Goal: Check status: Check status

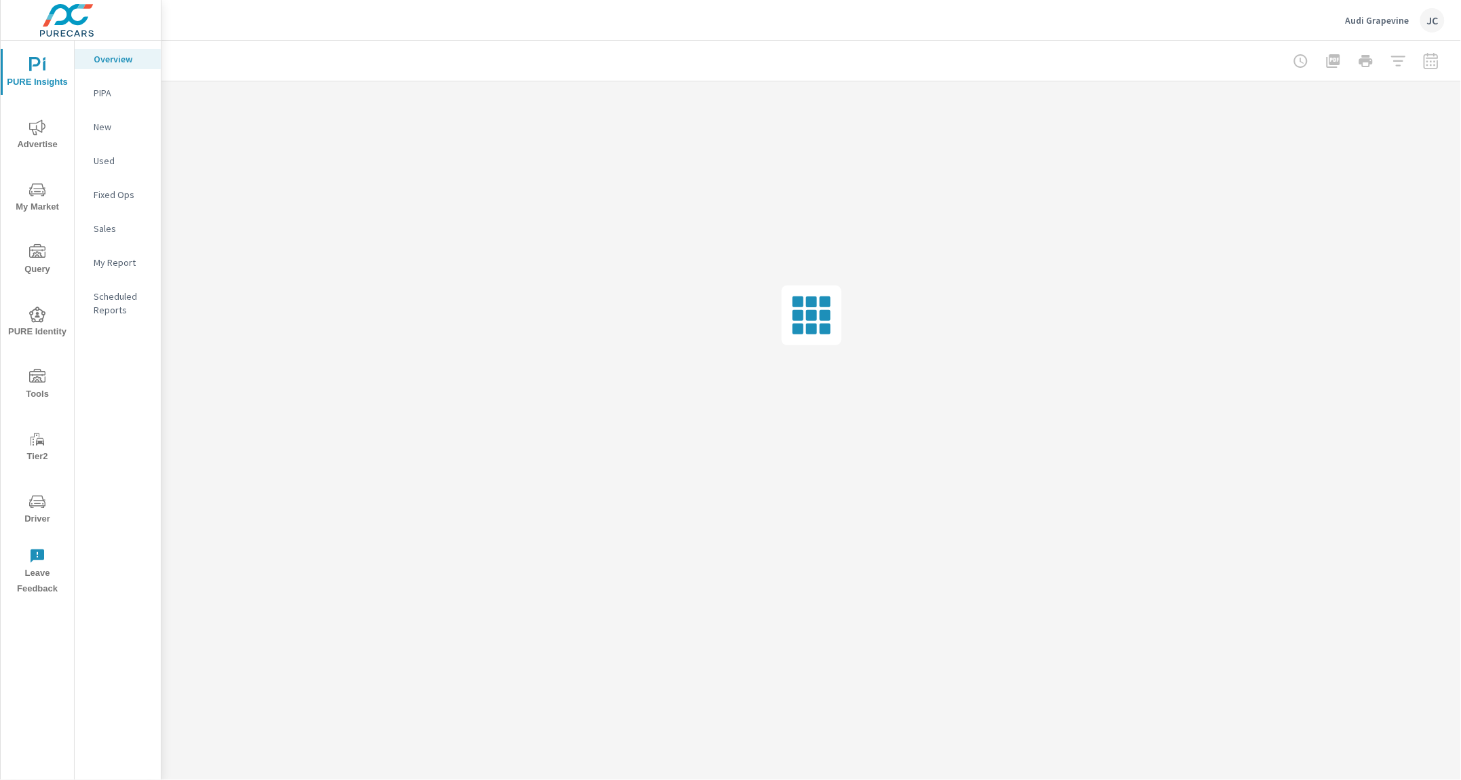
click at [105, 93] on p "PIPA" at bounding box center [122, 93] width 56 height 14
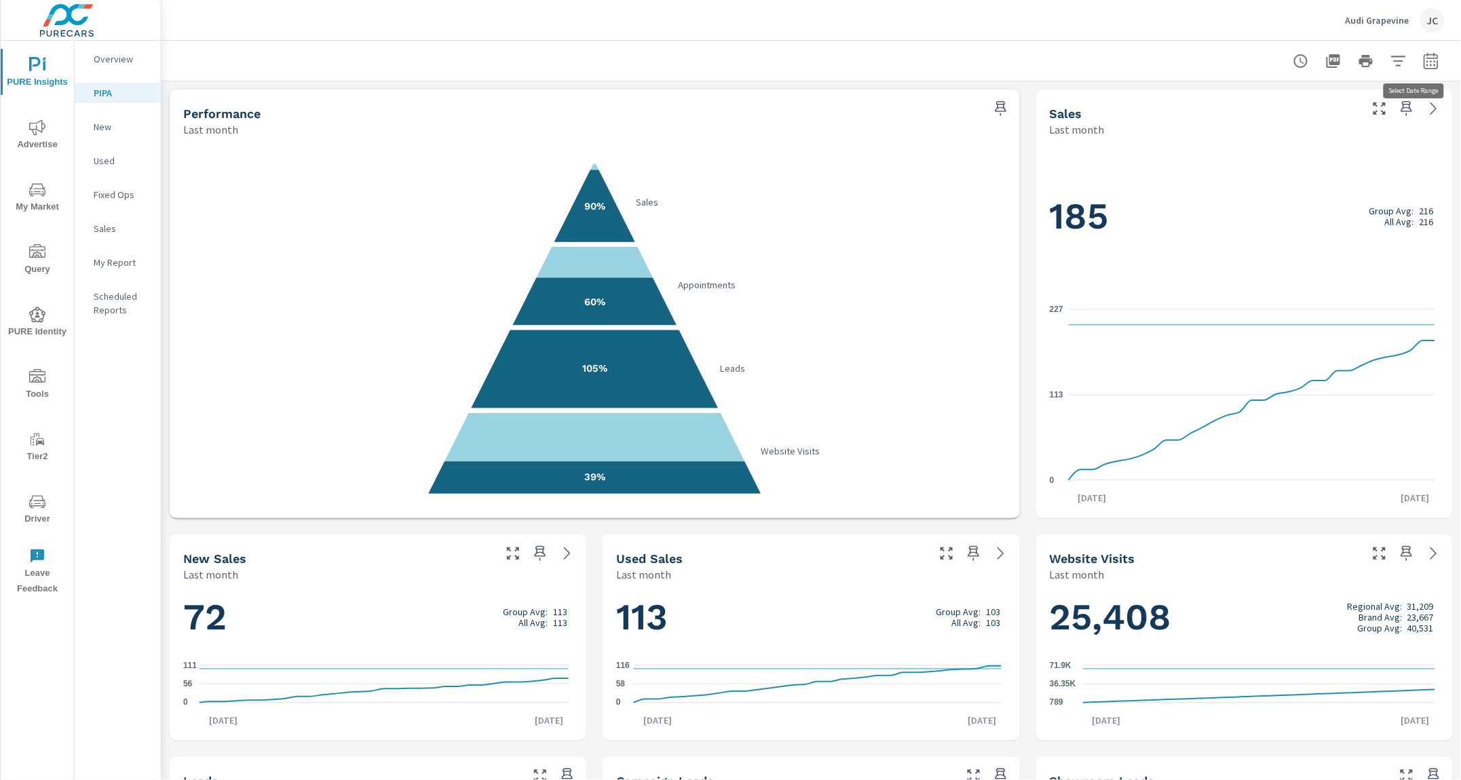
click at [1425, 62] on icon "button" at bounding box center [1430, 60] width 14 height 16
click at [1328, 121] on select "Custom Yesterday Last week Last 7 days Last 14 days Last 30 days Last 45 days L…" at bounding box center [1310, 117] width 136 height 27
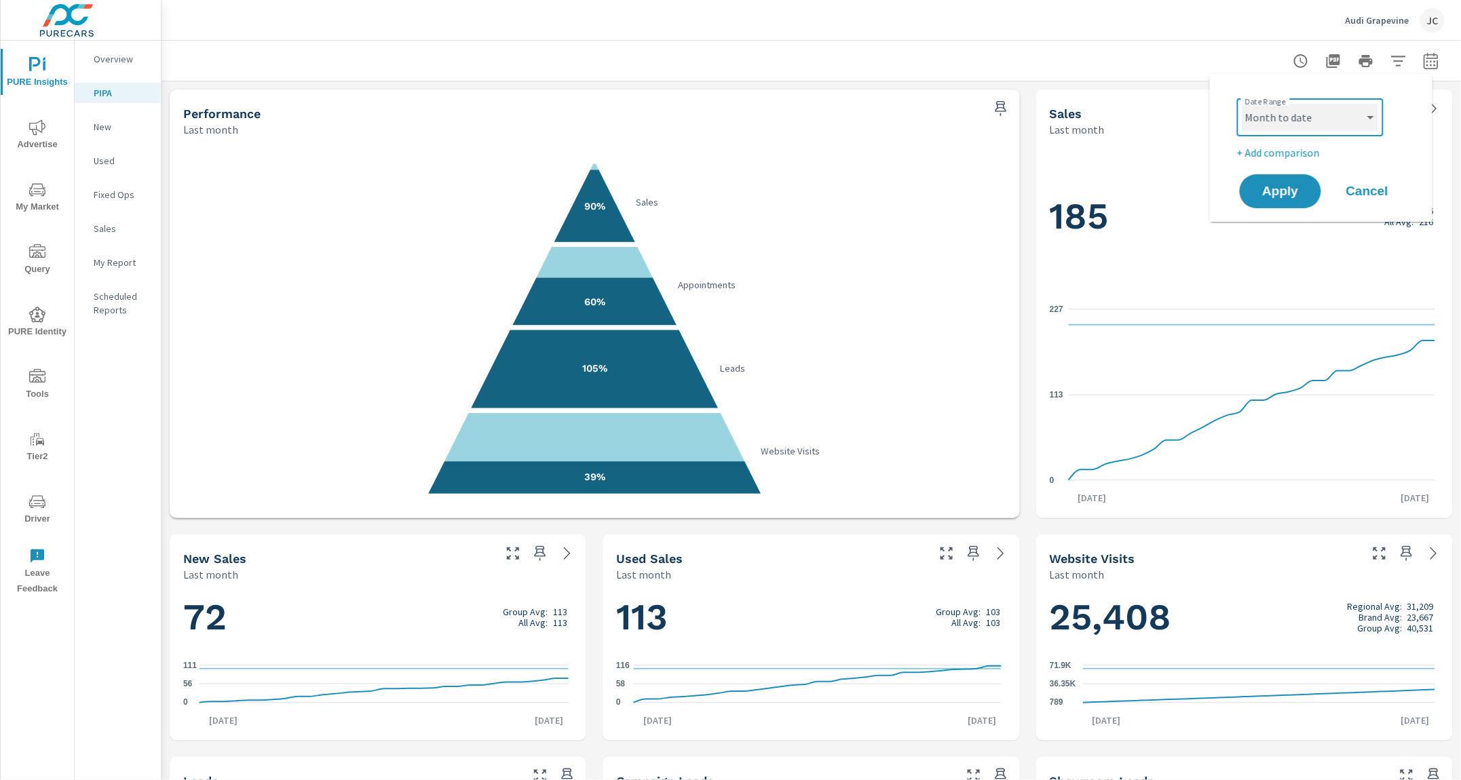
click at [1242, 104] on select "Custom Yesterday Last week Last 7 days Last 14 days Last 30 days Last 45 days L…" at bounding box center [1310, 117] width 136 height 27
select select "Month to date"
click at [1288, 193] on span "Apply" at bounding box center [1280, 191] width 56 height 13
